Goal: Information Seeking & Learning: Learn about a topic

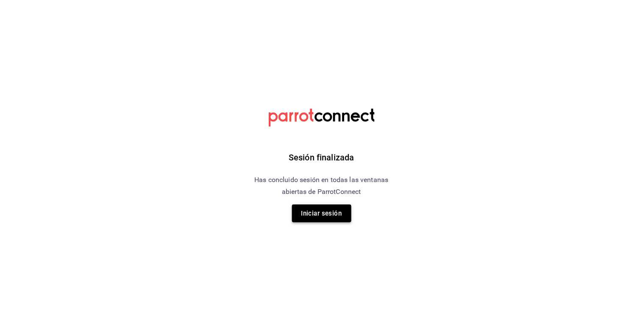
click at [331, 210] on button "Iniciar sesión" at bounding box center [321, 213] width 59 height 18
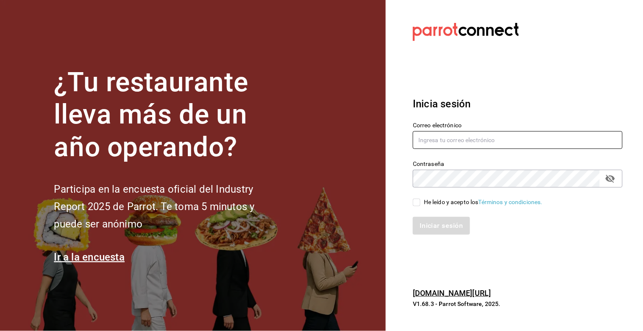
type input "[PERSON_NAME][EMAIL_ADDRESS][DOMAIN_NAME]"
click at [417, 204] on input "He leído y acepto los Términos y condiciones." at bounding box center [417, 202] width 8 height 8
checkbox input "true"
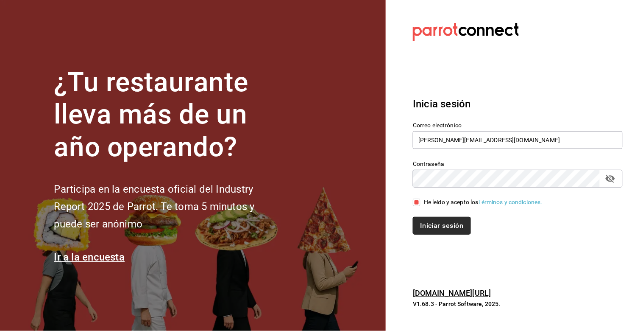
click at [438, 222] on button "Iniciar sesión" at bounding box center [442, 226] width 58 height 18
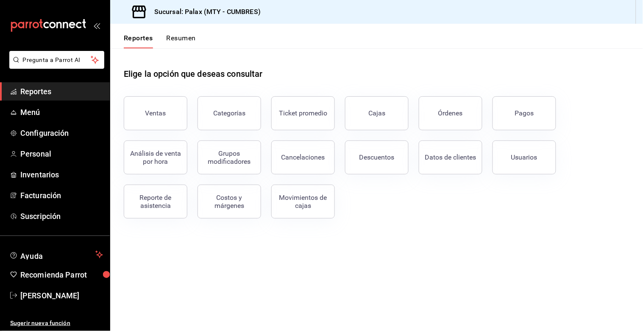
drag, startPoint x: 146, startPoint y: 119, endPoint x: 168, endPoint y: 136, distance: 27.7
click at [146, 118] on button "Ventas" at bounding box center [156, 113] width 64 height 34
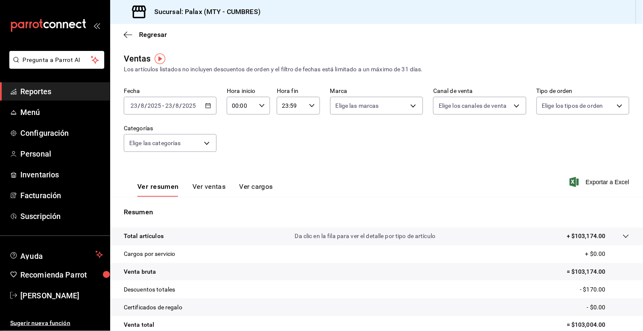
click at [206, 105] on icon "button" at bounding box center [208, 106] width 6 height 6
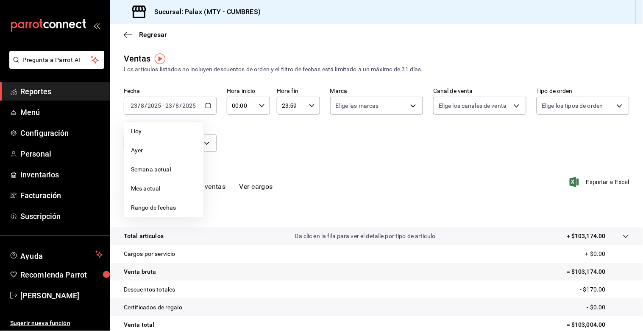
click at [261, 106] on \(Stroke\) "button" at bounding box center [261, 105] width 5 height 3
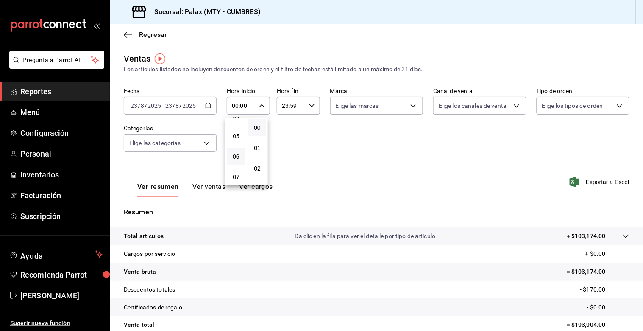
scroll to position [94, 0]
click at [234, 172] on span "07" at bounding box center [236, 175] width 8 height 7
type input "07:00"
click at [310, 105] on div at bounding box center [321, 165] width 643 height 331
click at [309, 107] on icon "button" at bounding box center [312, 106] width 6 height 6
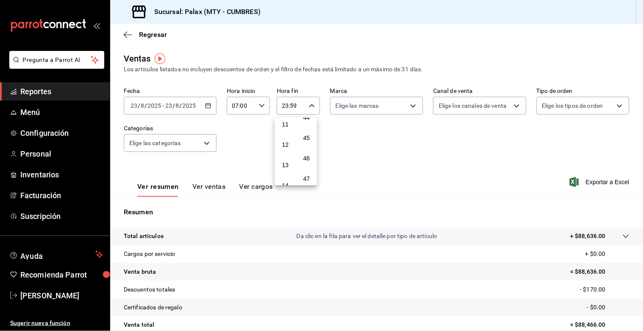
scroll to position [274, 0]
click at [283, 156] on span "15" at bounding box center [285, 158] width 8 height 7
click at [308, 125] on span "00" at bounding box center [307, 127] width 8 height 7
type input "15:00"
click at [248, 152] on div at bounding box center [321, 165] width 643 height 331
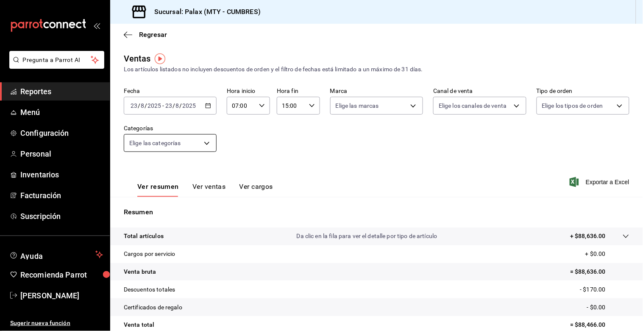
click at [191, 143] on body "Pregunta a Parrot AI Reportes Menú Configuración Personal Inventarios Facturaci…" at bounding box center [321, 165] width 643 height 331
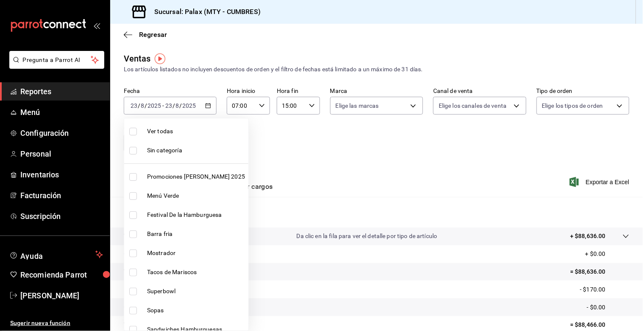
click at [134, 233] on input "checkbox" at bounding box center [133, 234] width 8 height 8
checkbox input "true"
type input "b671d4b1-34f2-4a6e-9e6f-776648da9e67"
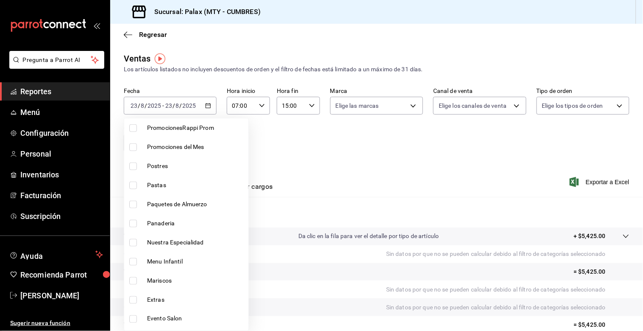
scroll to position [235, 0]
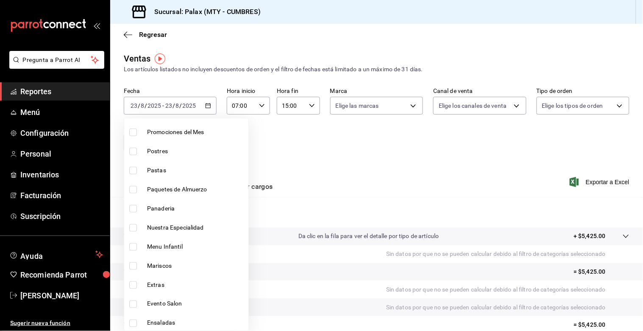
click at [136, 206] on input "checkbox" at bounding box center [133, 209] width 8 height 8
checkbox input "true"
type input "b671d4b1-34f2-4a6e-9e6f-776648da9e67,c1857e69-1263-4738-8070-fa69687f0395"
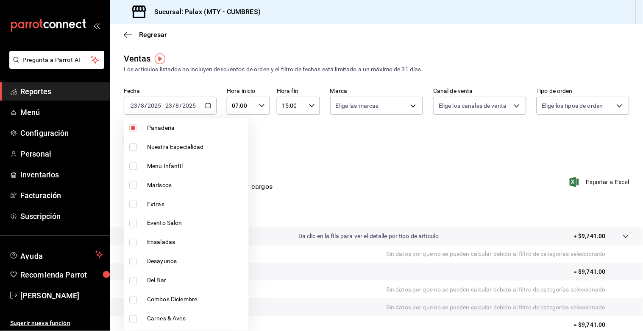
scroll to position [329, 0]
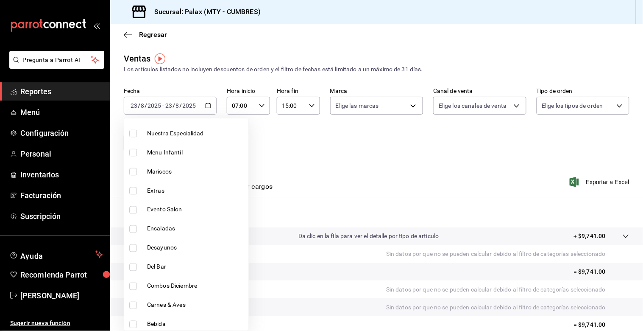
click at [132, 264] on input "checkbox" at bounding box center [133, 267] width 8 height 8
checkbox input "true"
type input "b671d4b1-34f2-4a6e-9e6f-776648da9e67,c1857e69-1263-4738-8070-fa69687f0395,5041f…"
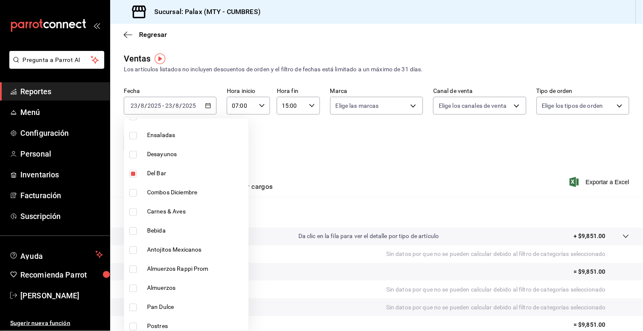
scroll to position [424, 0]
click at [133, 229] on input "checkbox" at bounding box center [133, 230] width 8 height 8
checkbox input "true"
type input "b671d4b1-34f2-4a6e-9e6f-776648da9e67,c1857e69-1263-4738-8070-fa69687f0395,5041f…"
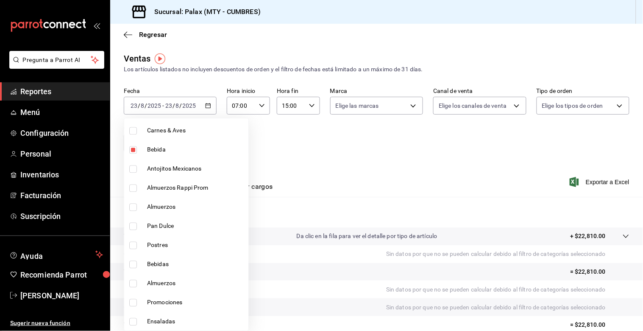
scroll to position [518, 0]
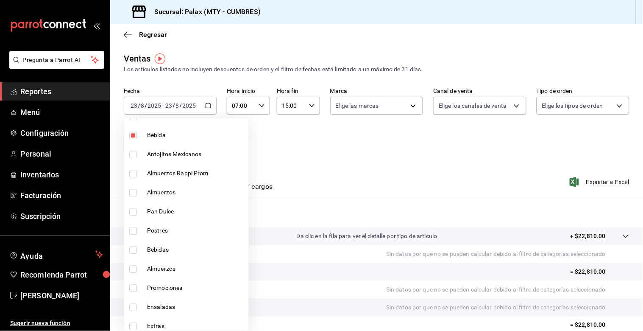
click at [133, 209] on input "checkbox" at bounding box center [133, 212] width 8 height 8
checkbox input "true"
type input "b671d4b1-34f2-4a6e-9e6f-776648da9e67,c1857e69-1263-4738-8070-fa69687f0395,5041f…"
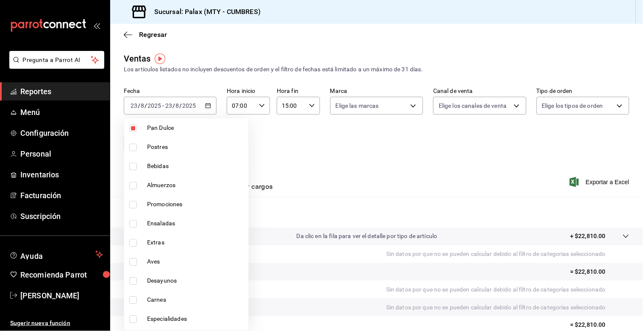
scroll to position [612, 0]
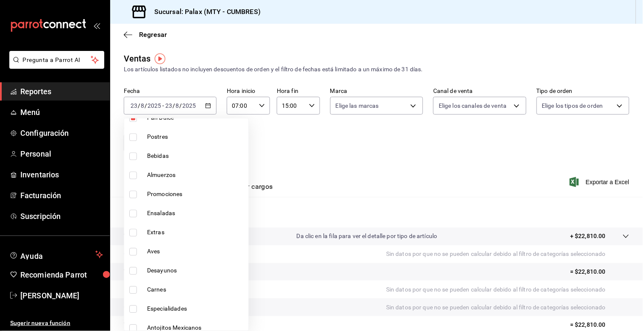
click at [133, 152] on input "checkbox" at bounding box center [133, 156] width 8 height 8
checkbox input "true"
type input "b671d4b1-34f2-4a6e-9e6f-776648da9e67,c1857e69-1263-4738-8070-fa69687f0395,5041f…"
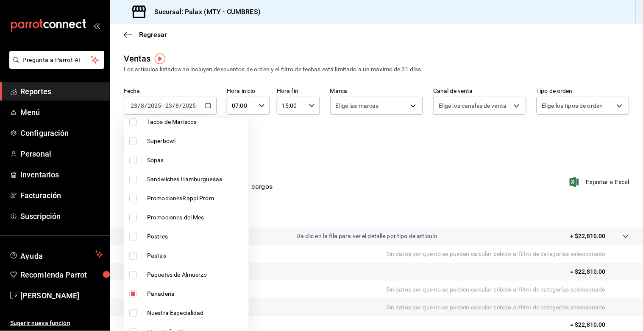
scroll to position [94, 0]
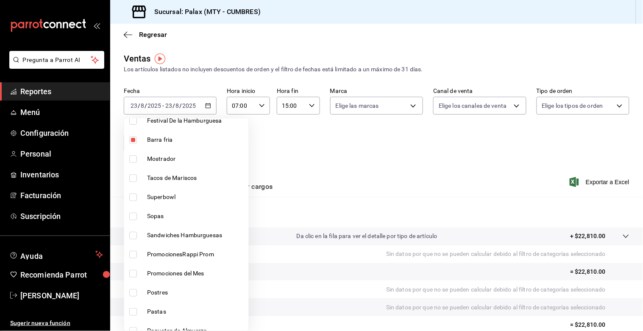
drag, startPoint x: 132, startPoint y: 159, endPoint x: 171, endPoint y: 210, distance: 63.5
click at [133, 161] on input "checkbox" at bounding box center [133, 159] width 8 height 8
checkbox input "true"
type input "b671d4b1-34f2-4a6e-9e6f-776648da9e67,c1857e69-1263-4738-8070-fa69687f0395,5041f…"
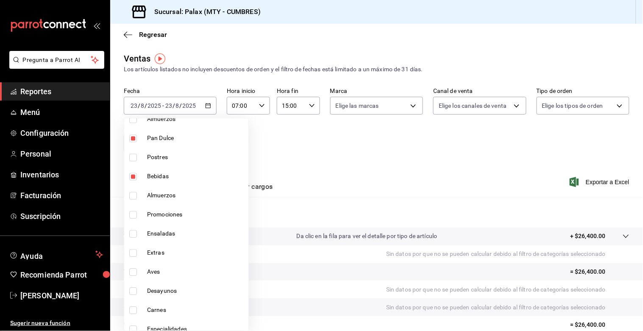
scroll to position [617, 0]
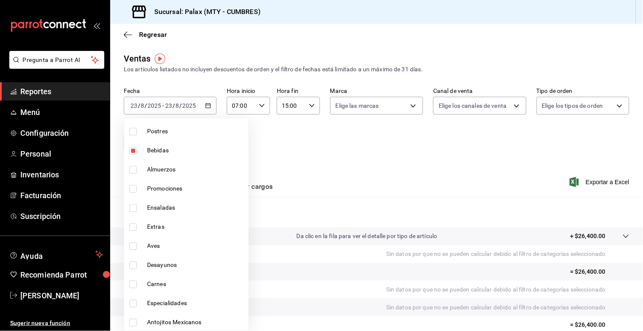
click at [334, 145] on div at bounding box center [321, 165] width 643 height 331
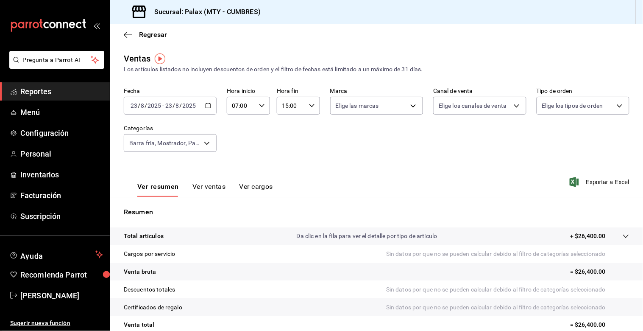
click at [208, 186] on button "Ver ventas" at bounding box center [208, 189] width 33 height 14
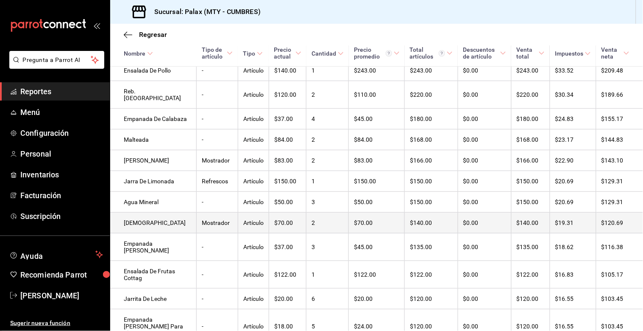
scroll to position [666, 0]
